Goal: Navigation & Orientation: Find specific page/section

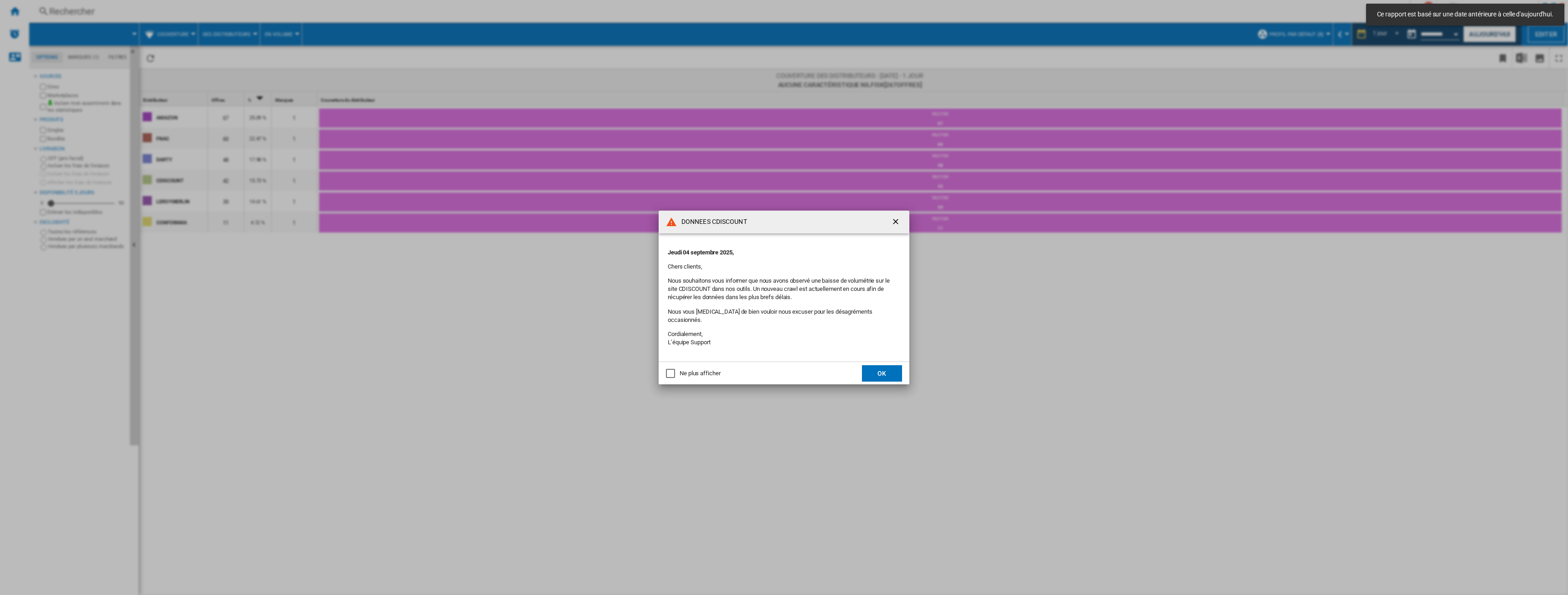
click at [897, 225] on ng-md-icon "getI18NText('BUTTONS.CLOSE_DIALOG')" at bounding box center [896, 223] width 11 height 11
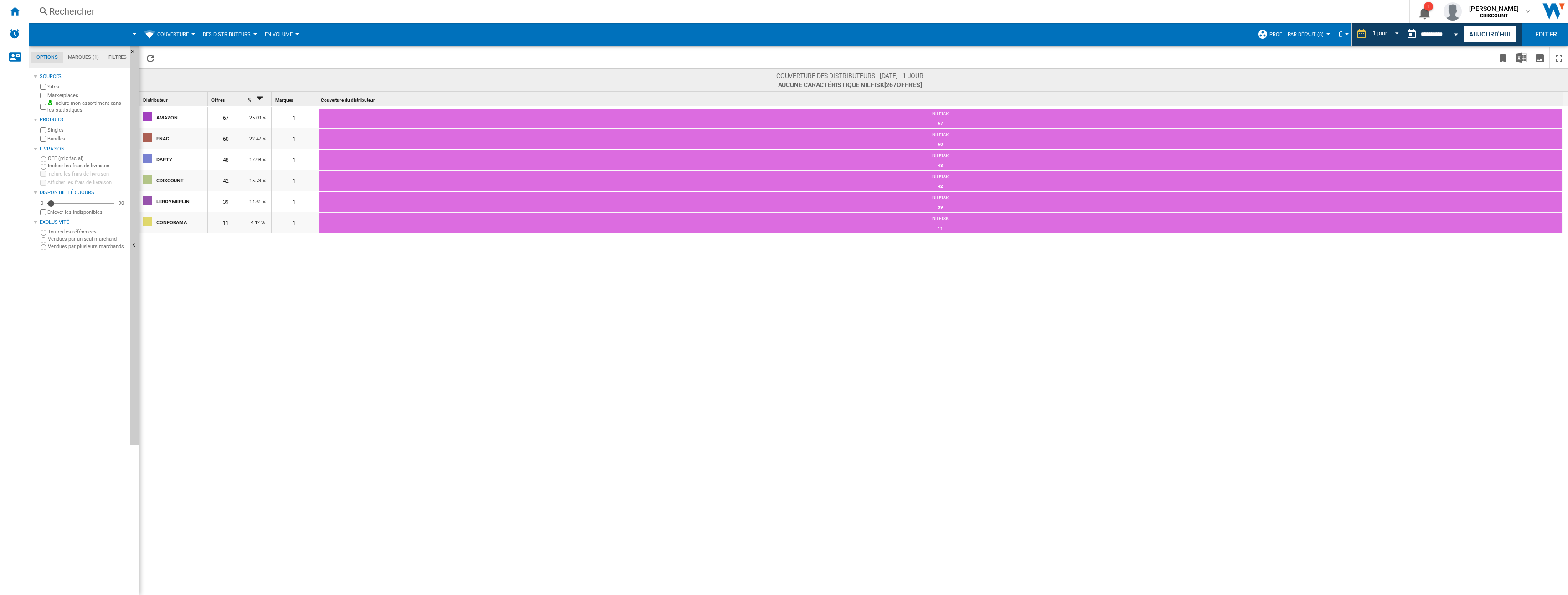
click at [1552, 18] on img "Aller sur wiser.com" at bounding box center [1553, 11] width 29 height 23
click at [19, 38] on img "Alertes" at bounding box center [15, 34] width 11 height 11
click at [17, 10] on ng-md-icon "Accueil" at bounding box center [15, 11] width 11 height 11
